Goal: Task Accomplishment & Management: Complete application form

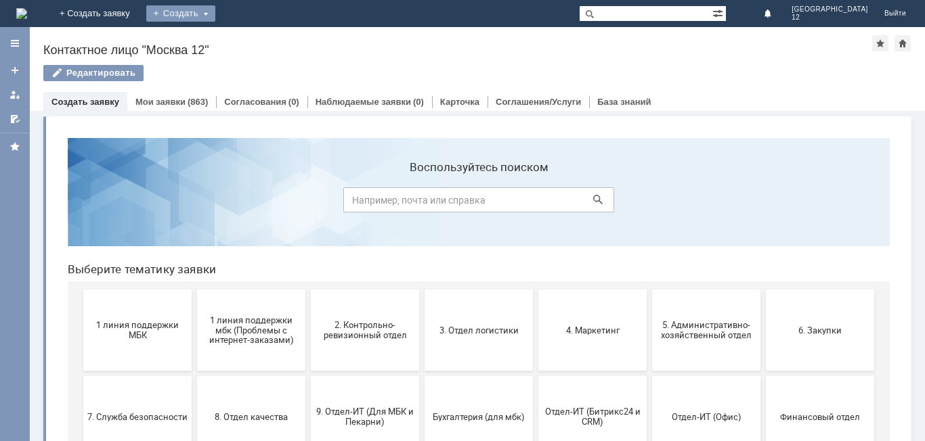
click at [215, 7] on div "Создать" at bounding box center [180, 13] width 69 height 16
click at [252, 38] on link "Заявка" at bounding box center [200, 40] width 103 height 16
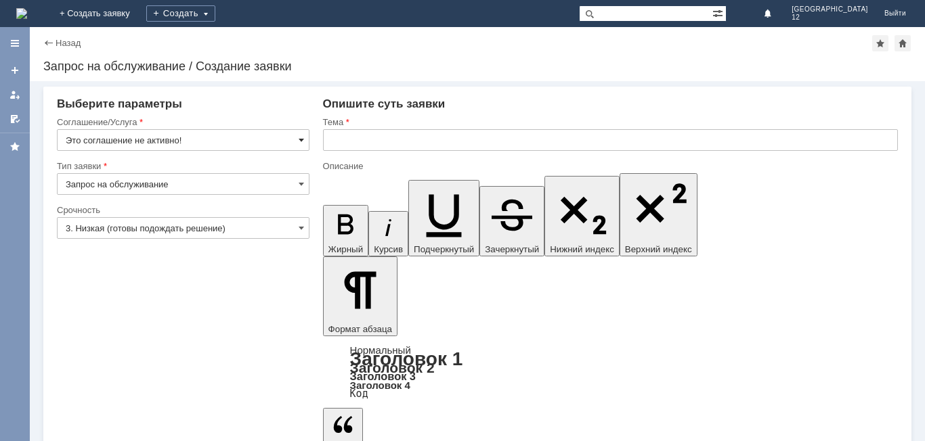
click at [301, 136] on span at bounding box center [301, 140] width 5 height 11
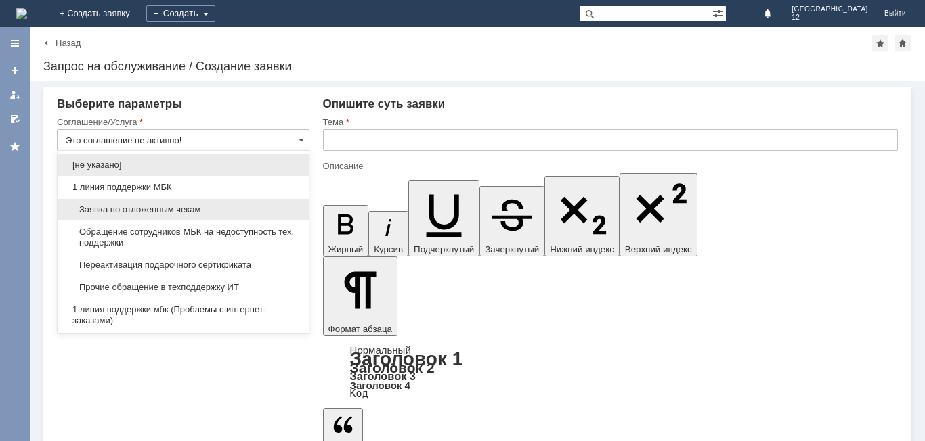
click at [209, 208] on span "Заявка по отложенным чекам" at bounding box center [183, 209] width 235 height 11
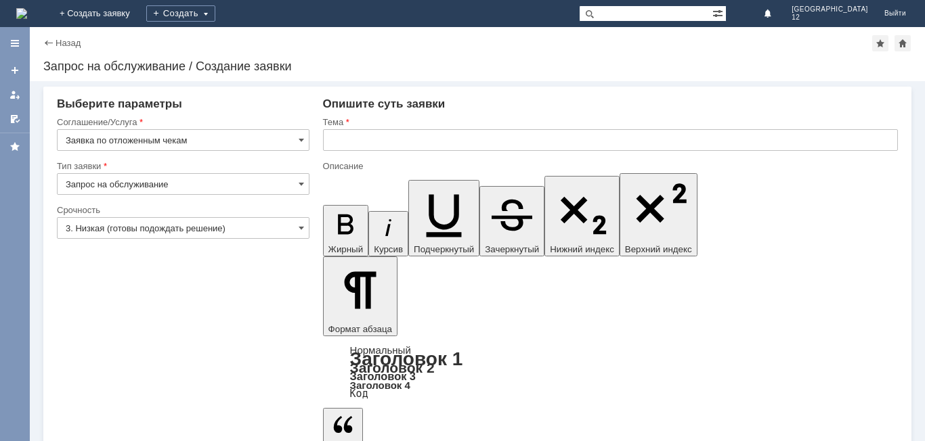
type input "Заявка по отложенным чекам"
click at [298, 229] on div "3. Низкая (готовы подождать решение)" at bounding box center [183, 228] width 252 height 22
click at [302, 229] on span at bounding box center [301, 228] width 5 height 11
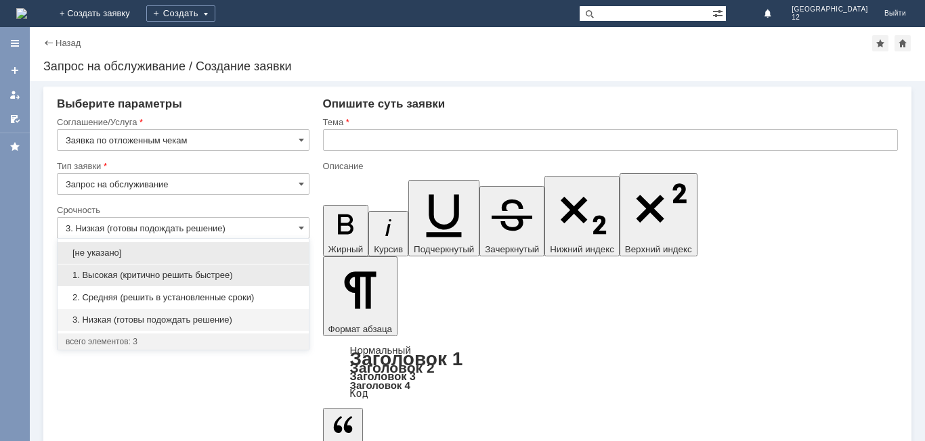
click at [159, 276] on span "1. Высокая (критично решить быстрее)" at bounding box center [183, 275] width 235 height 11
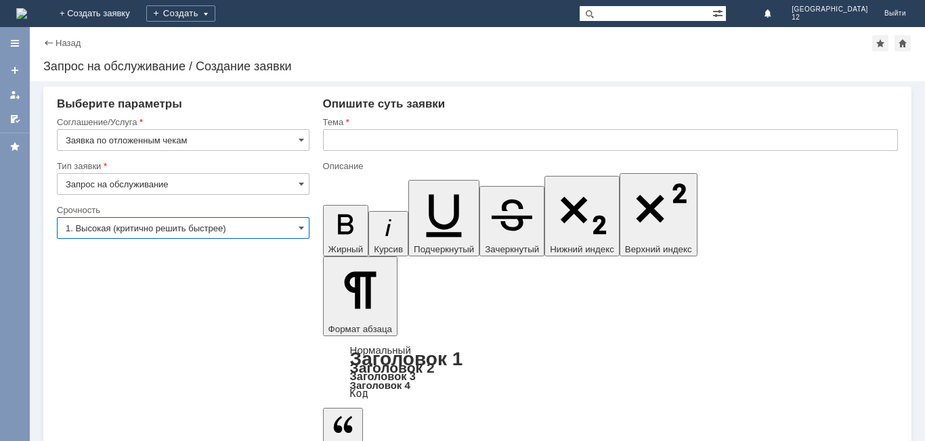
type input "1. Высокая (критично решить быстрее)"
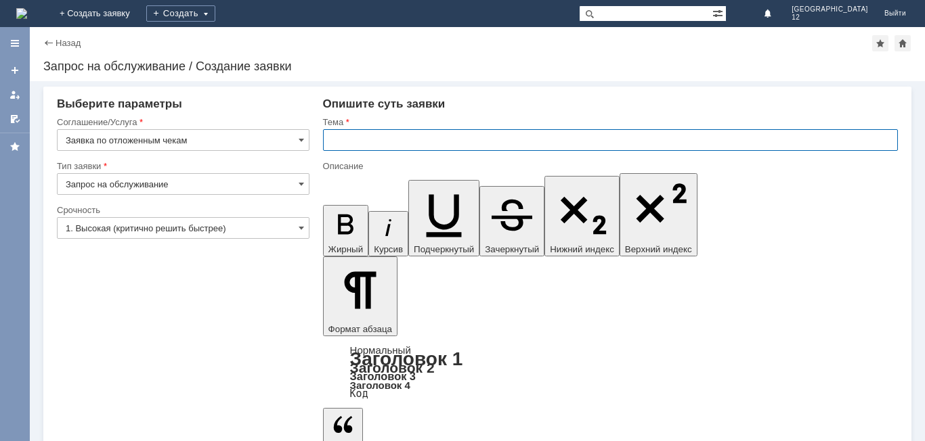
click at [369, 146] on input "text" at bounding box center [610, 140] width 575 height 22
type input "отложенные чеки"
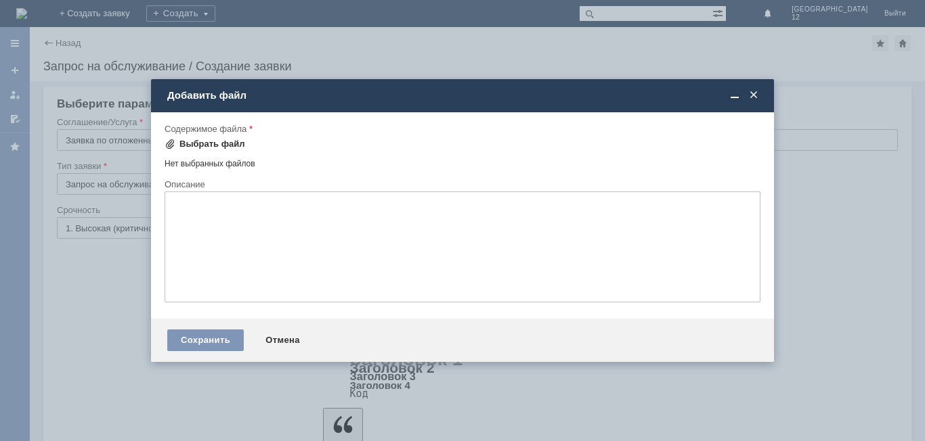
click at [210, 145] on div "Выбрать файл" at bounding box center [212, 144] width 66 height 11
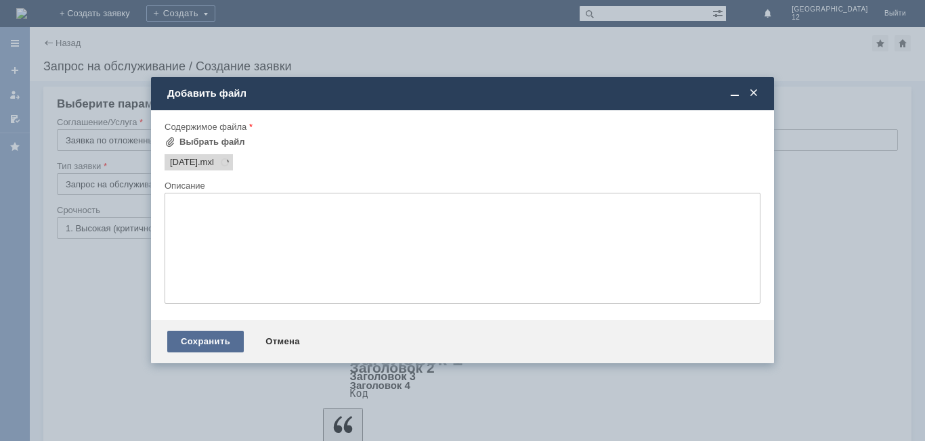
click at [213, 344] on div "Сохранить" at bounding box center [205, 342] width 76 height 22
